Goal: Task Accomplishment & Management: Use online tool/utility

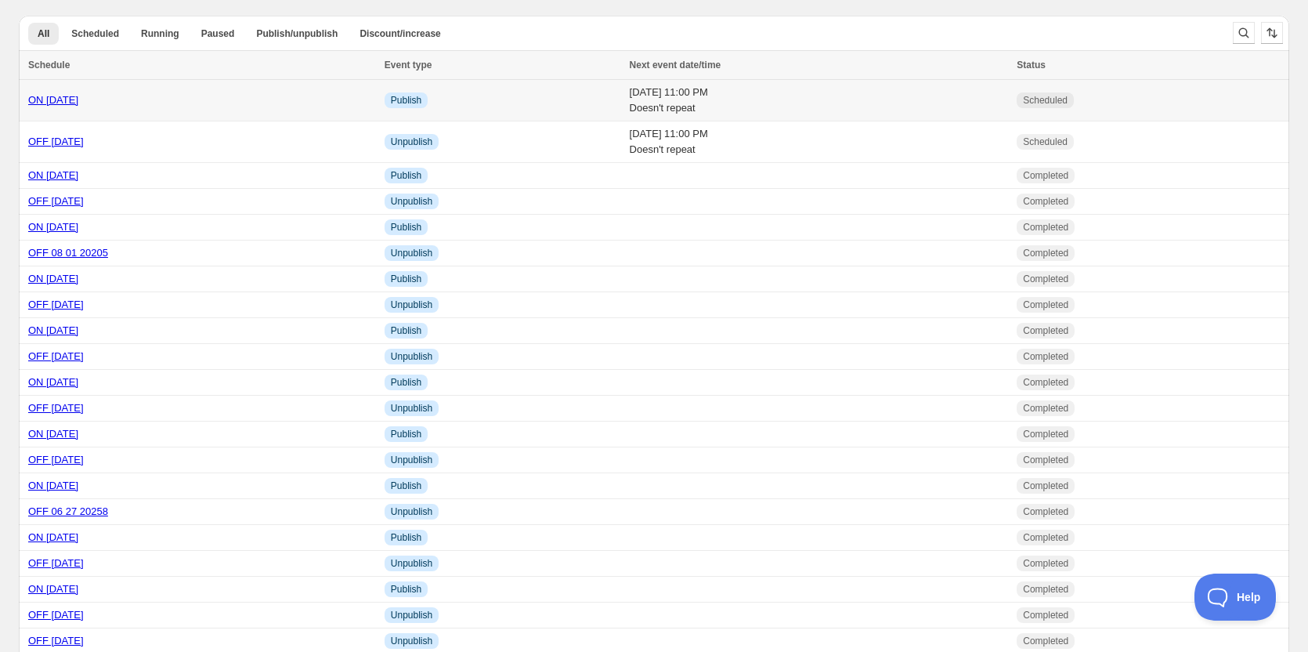
click at [76, 103] on link "ON [DATE]" at bounding box center [53, 100] width 50 height 12
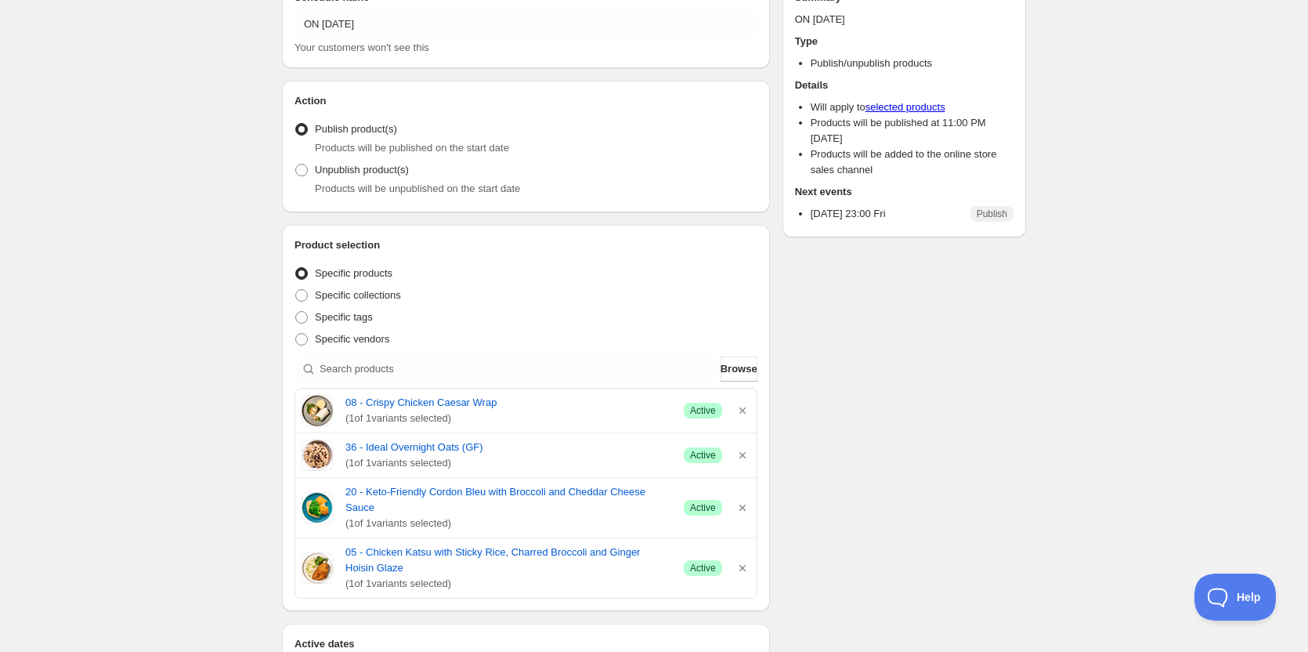
scroll to position [157, 0]
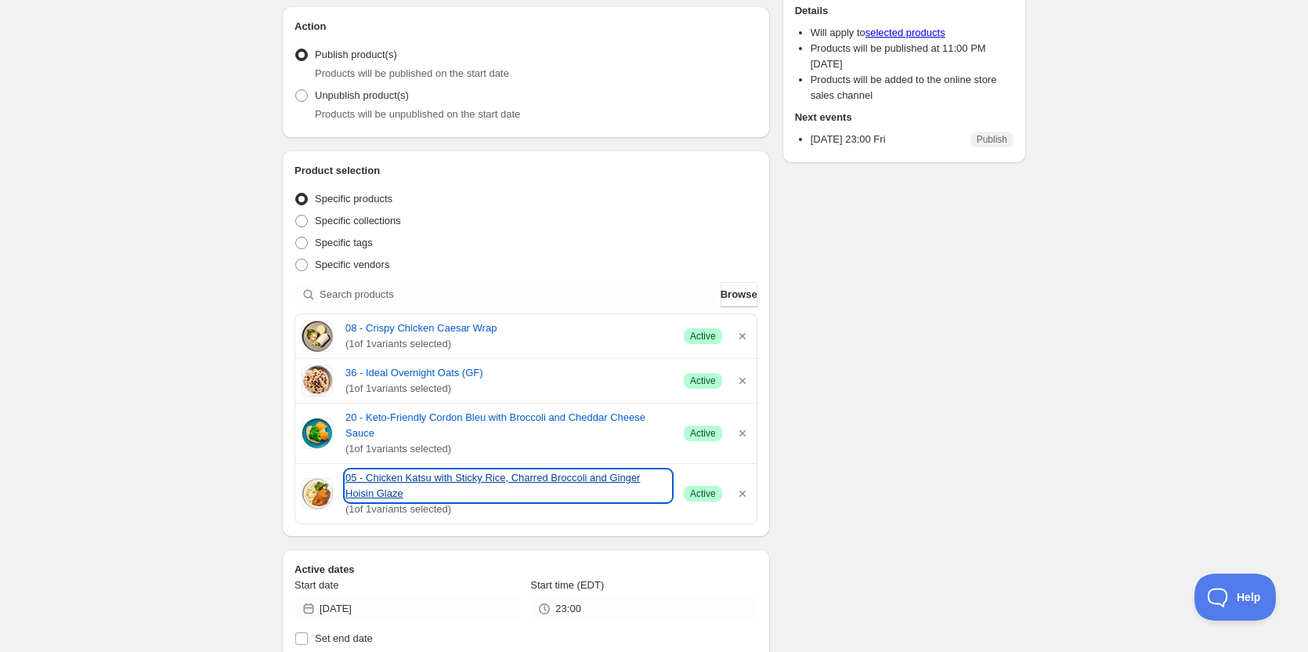
click at [398, 470] on link "05 - Chicken Katsu with Sticky Rice, Charred Broccoli and Ginger Hoisin Glaze" at bounding box center [508, 485] width 326 height 31
